Goal: Transaction & Acquisition: Purchase product/service

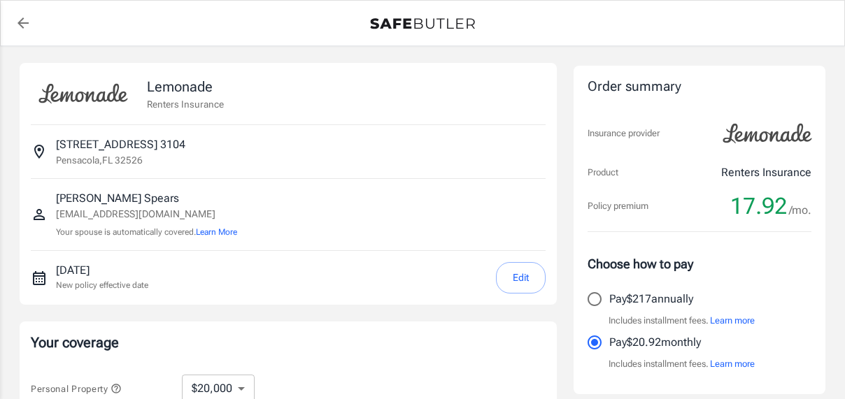
select select "20000"
select select "500"
click at [22, 20] on icon "back to quotes" at bounding box center [23, 23] width 17 height 17
select select "20000"
select select "500"
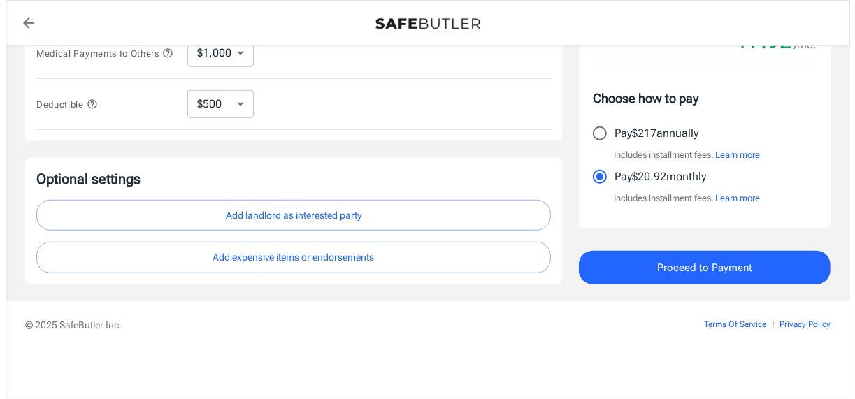
scroll to position [562, 0]
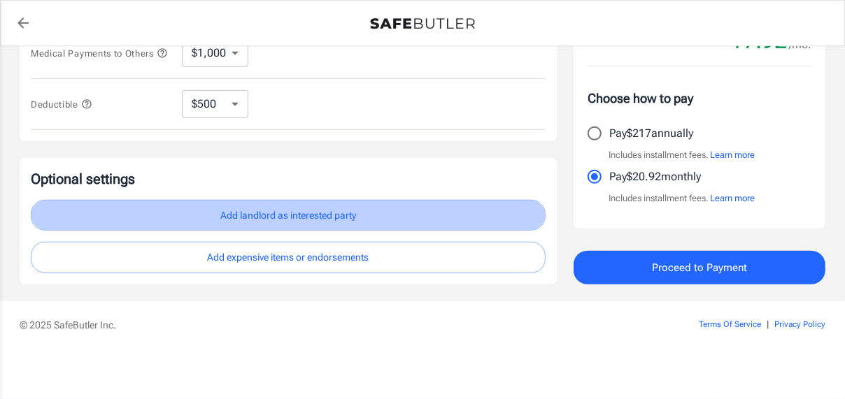
click at [383, 208] on button "Add landlord as interested party" at bounding box center [288, 215] width 515 height 31
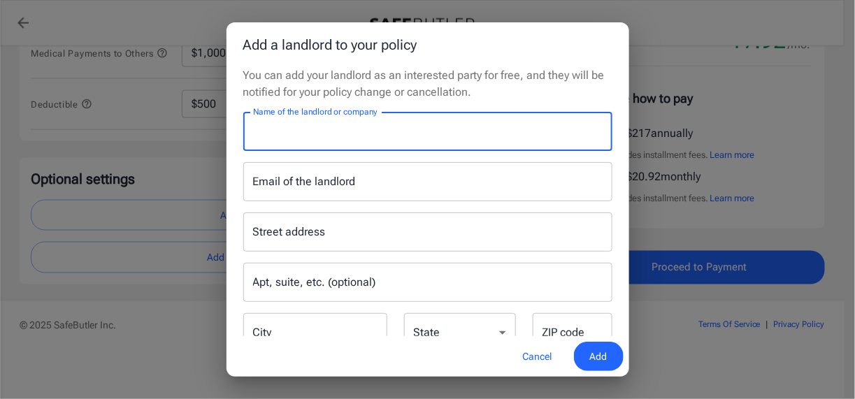
click at [405, 151] on input "Name of the landlord or company" at bounding box center [427, 131] width 369 height 39
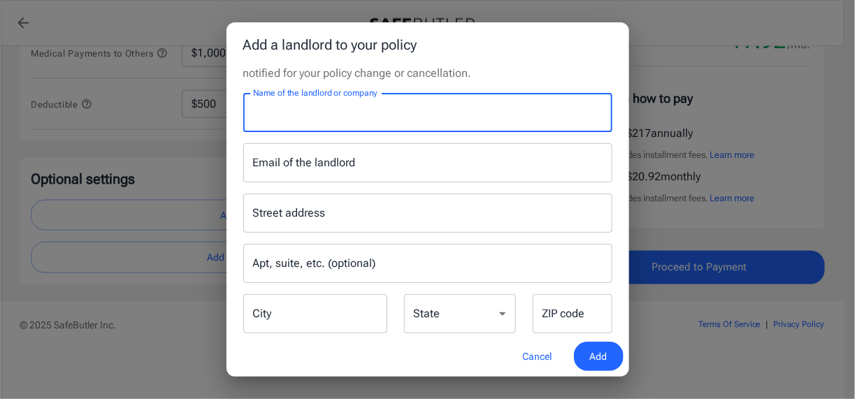
scroll to position [0, 0]
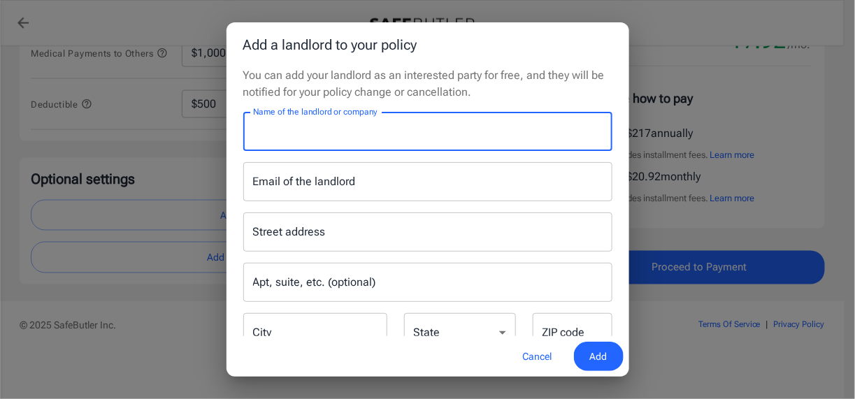
type input "t"
type input "The [PERSON_NAME] at [PERSON_NAME] Thrift"
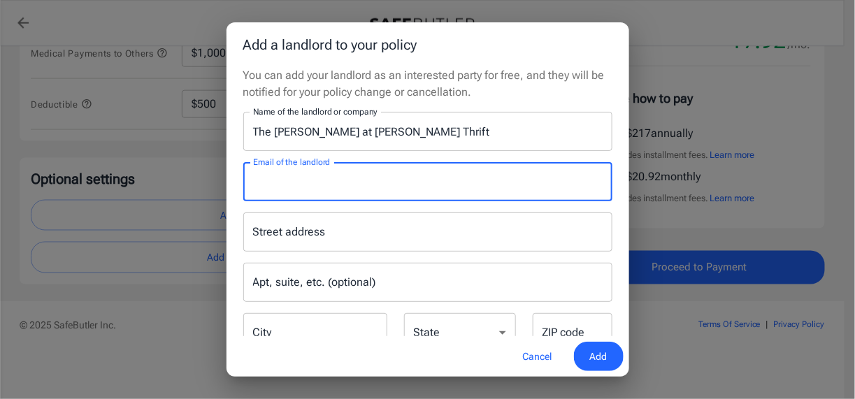
click at [384, 201] on input "Email of the landlord" at bounding box center [427, 181] width 369 height 39
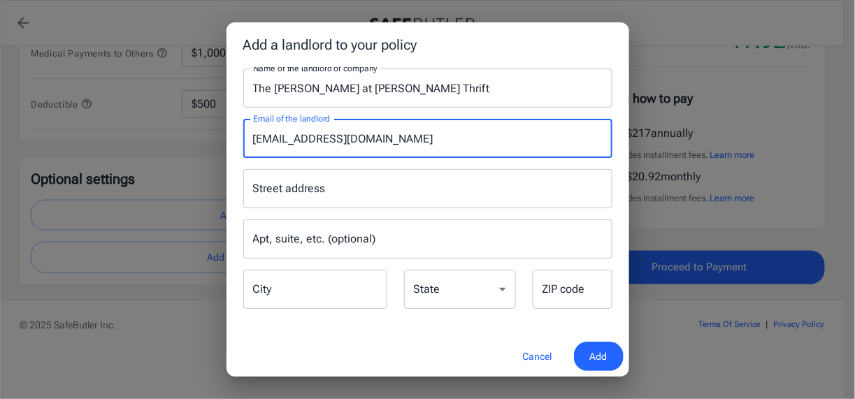
type input "[EMAIL_ADDRESS][DOMAIN_NAME]"
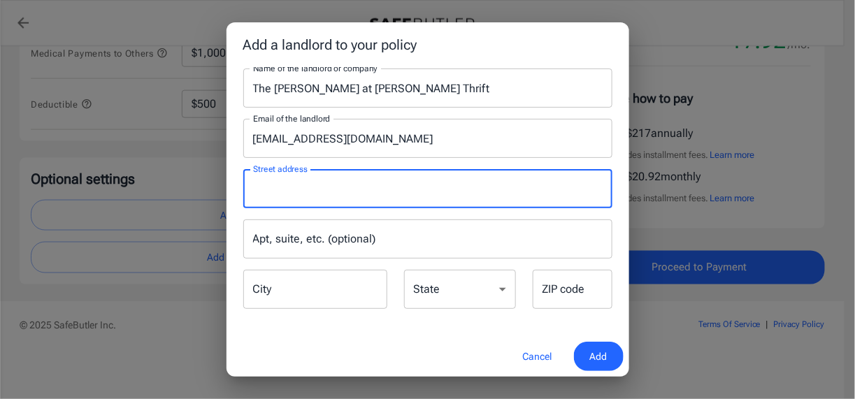
click at [392, 202] on input "Street address" at bounding box center [428, 189] width 357 height 27
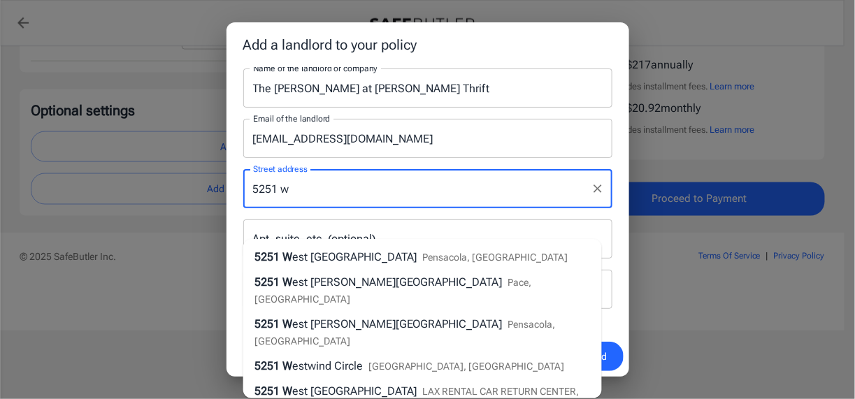
click at [385, 256] on span "est [GEOGRAPHIC_DATA]" at bounding box center [354, 256] width 125 height 13
type input "[STREET_ADDRESS]"
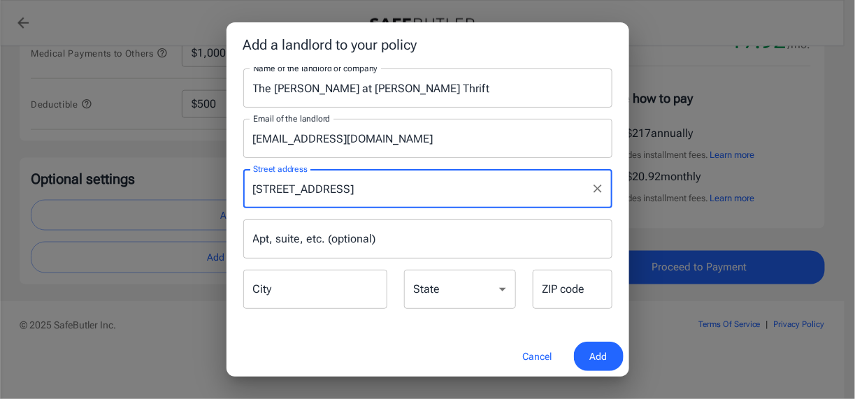
type input "Pensacola"
select select "FL"
type input "32526"
type input "[STREET_ADDRESS]"
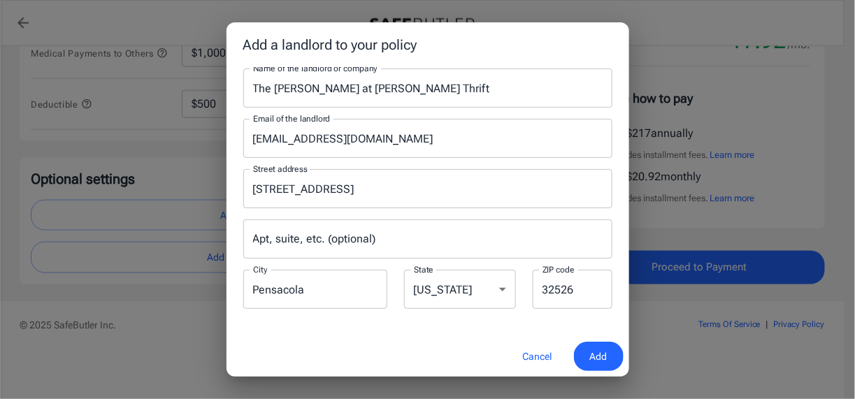
click at [326, 259] on input "Apt, suite, etc. (optional)" at bounding box center [427, 239] width 369 height 39
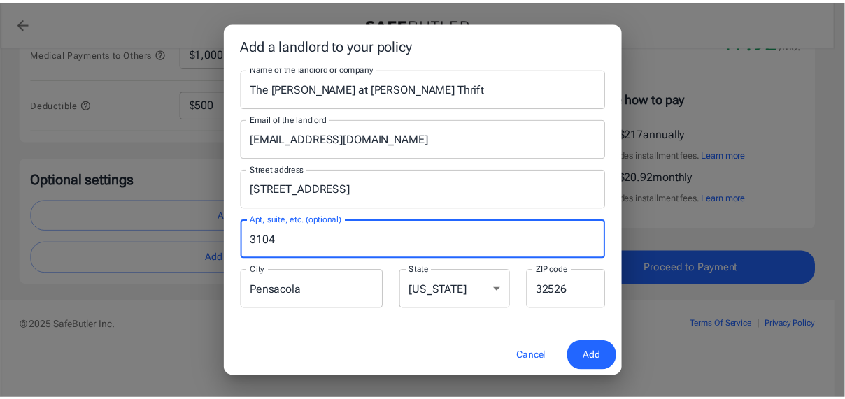
scroll to position [116, 0]
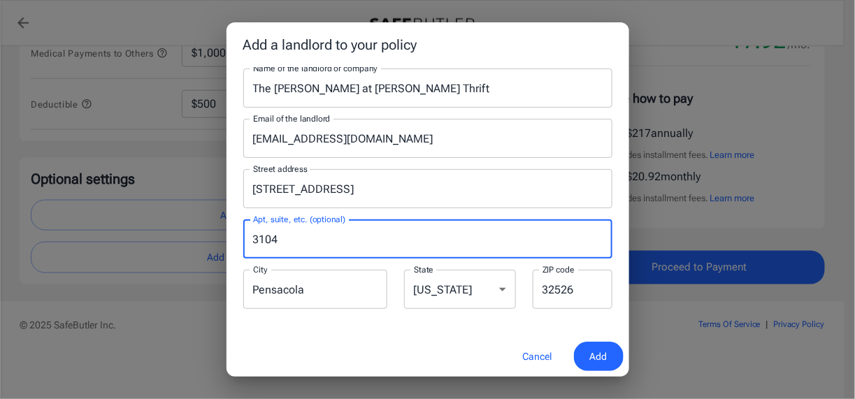
type input "3104"
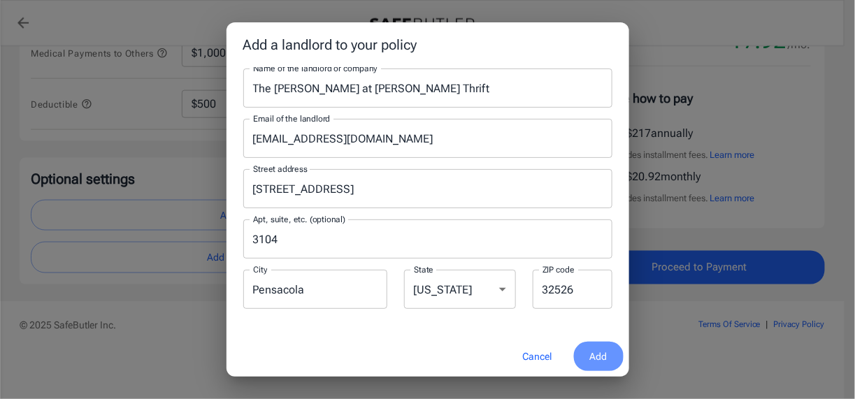
click at [591, 350] on span "Add" at bounding box center [598, 356] width 17 height 17
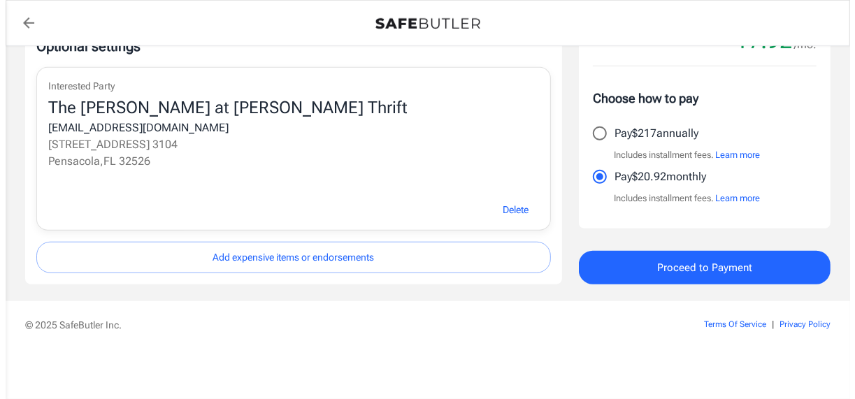
scroll to position [713, 0]
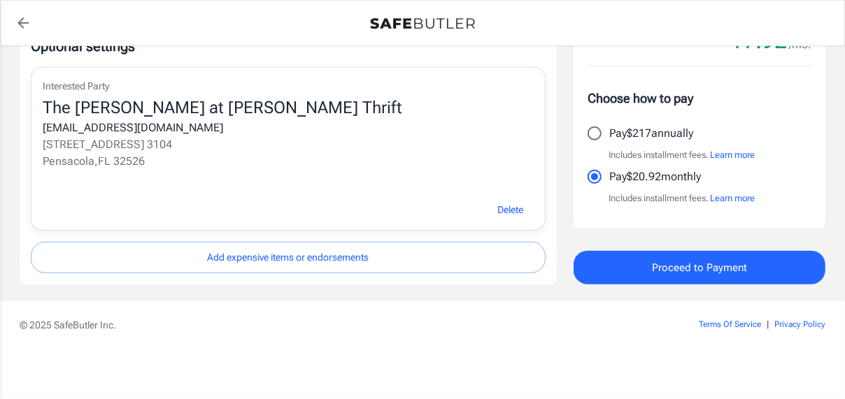
click at [755, 148] on button "Learn more" at bounding box center [732, 155] width 45 height 14
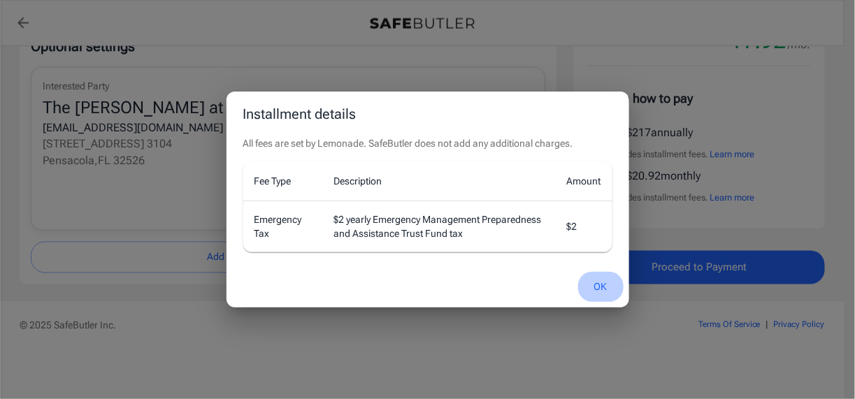
click at [600, 302] on button "OK" at bounding box center [600, 287] width 45 height 30
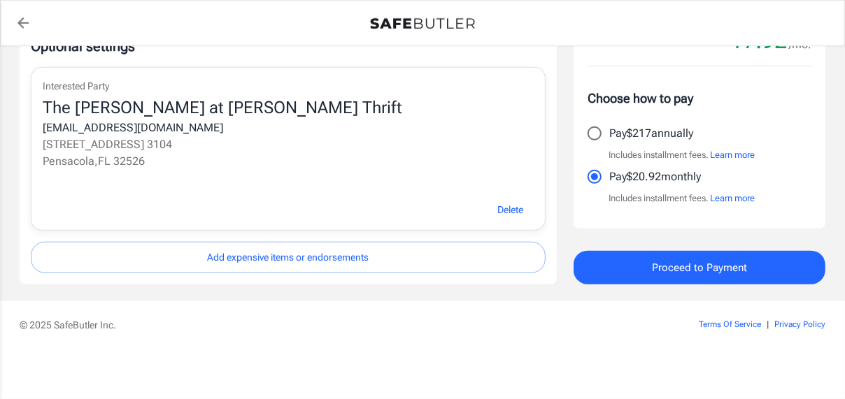
click at [755, 192] on button "Learn more" at bounding box center [732, 199] width 45 height 14
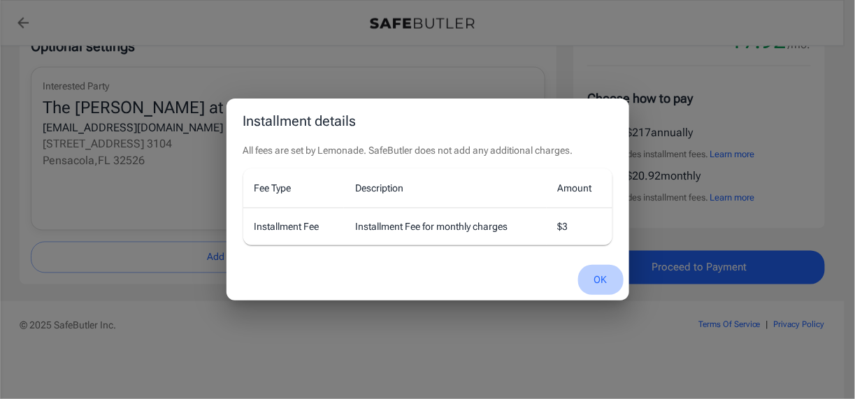
click at [602, 295] on button "OK" at bounding box center [600, 280] width 45 height 30
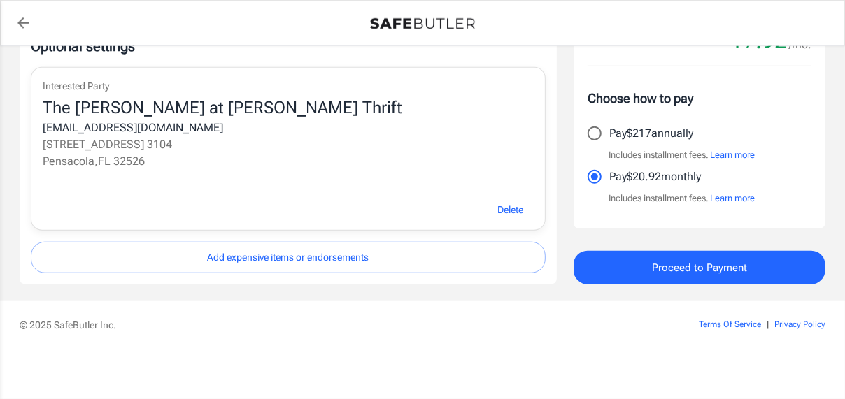
click at [590, 119] on input "Pay $217 annually" at bounding box center [594, 133] width 29 height 29
radio input "true"
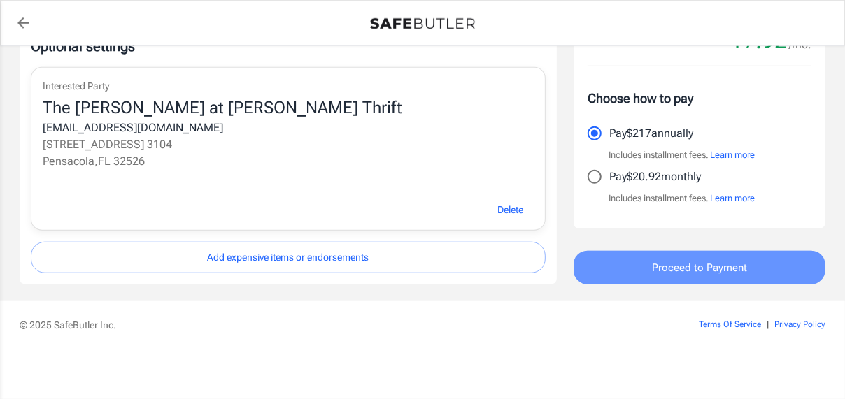
click at [696, 264] on span "Proceed to Payment" at bounding box center [699, 268] width 95 height 18
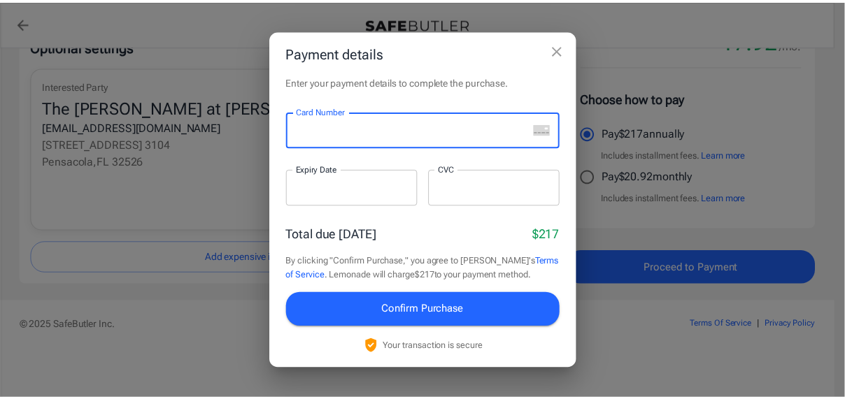
scroll to position [69, 0]
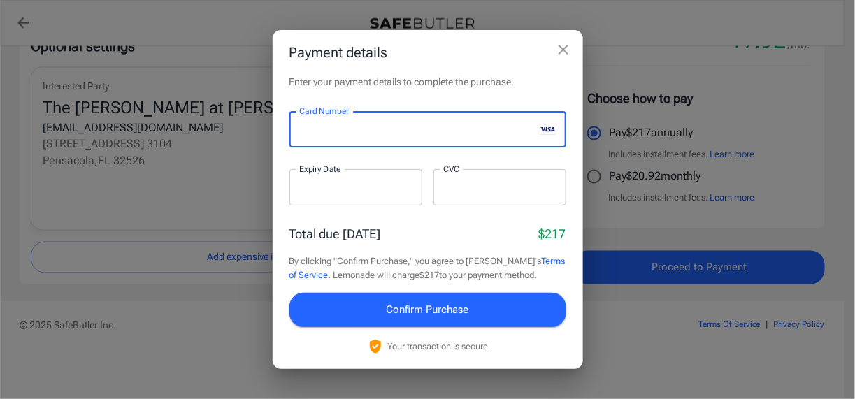
click at [350, 169] on div at bounding box center [356, 187] width 133 height 36
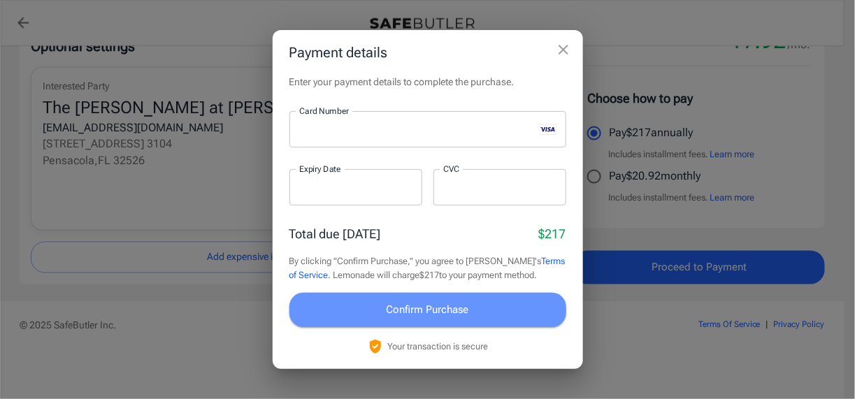
click at [431, 312] on span "Confirm Purchase" at bounding box center [428, 310] width 83 height 18
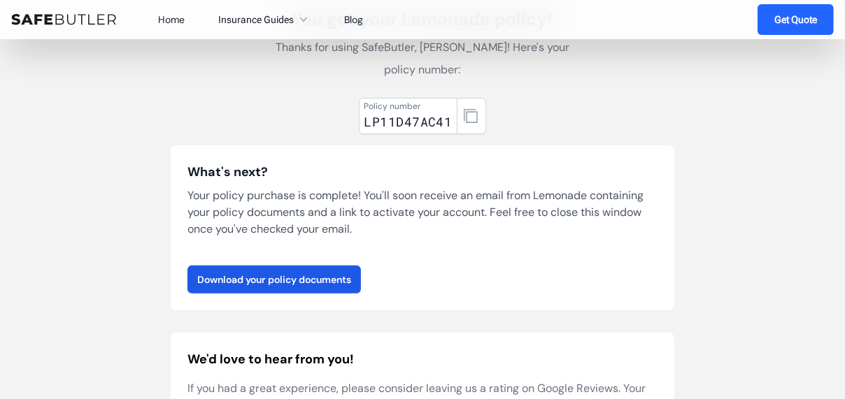
scroll to position [140, 0]
